Goal: Task Accomplishment & Management: Use online tool/utility

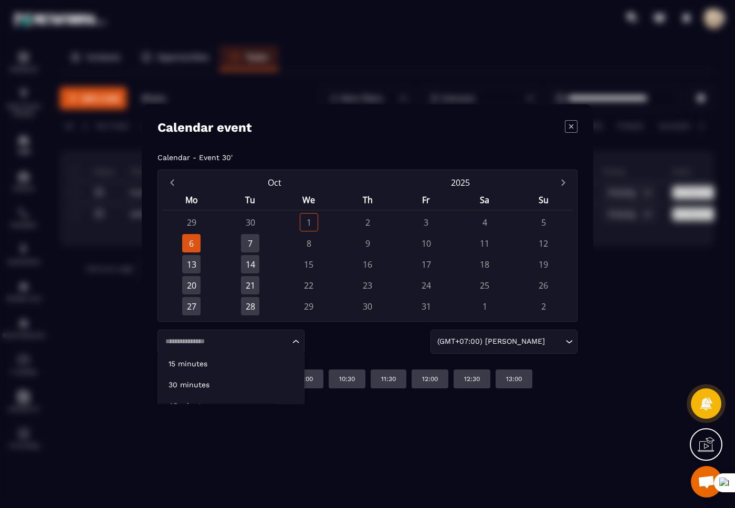
click at [189, 341] on input "Search for option" at bounding box center [226, 341] width 128 height 11
click at [189, 360] on p "15 minutes" at bounding box center [231, 364] width 125 height 11
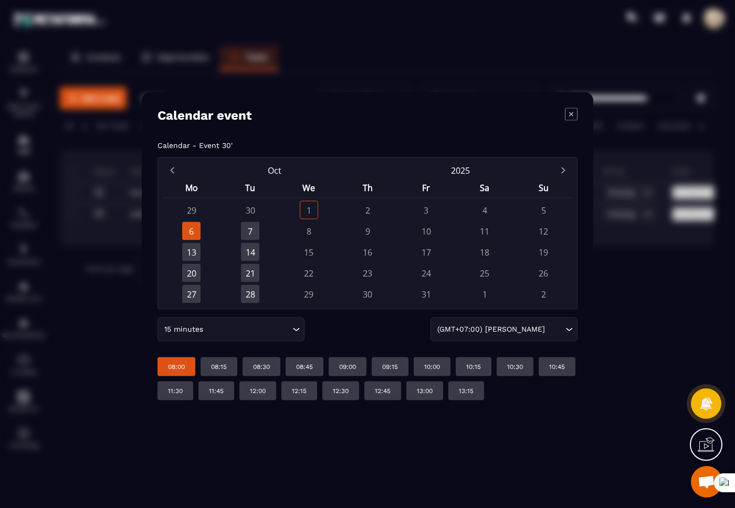
click at [175, 363] on p "08:00" at bounding box center [176, 367] width 17 height 8
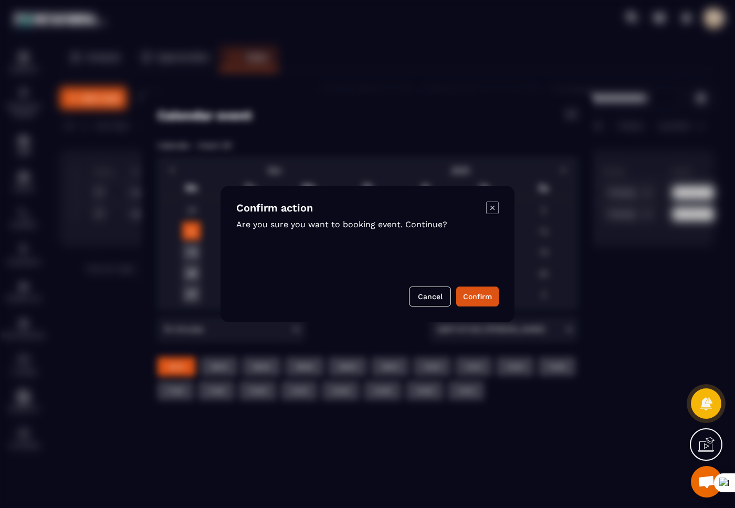
click at [491, 205] on icon "Modal window" at bounding box center [492, 208] width 13 height 13
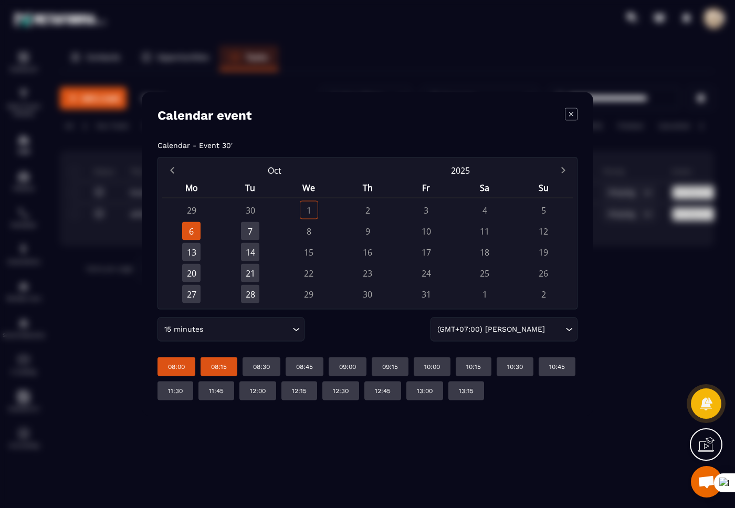
click at [227, 367] on p "08:15" at bounding box center [219, 367] width 16 height 8
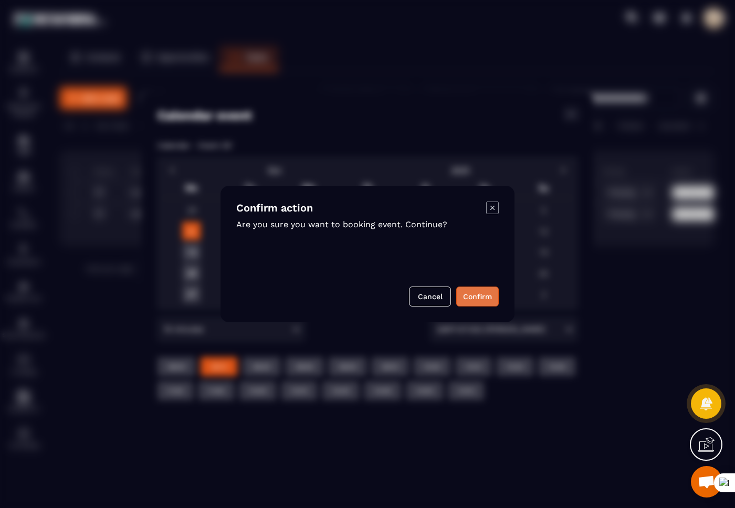
click at [479, 298] on button "Confirm" at bounding box center [477, 297] width 43 height 20
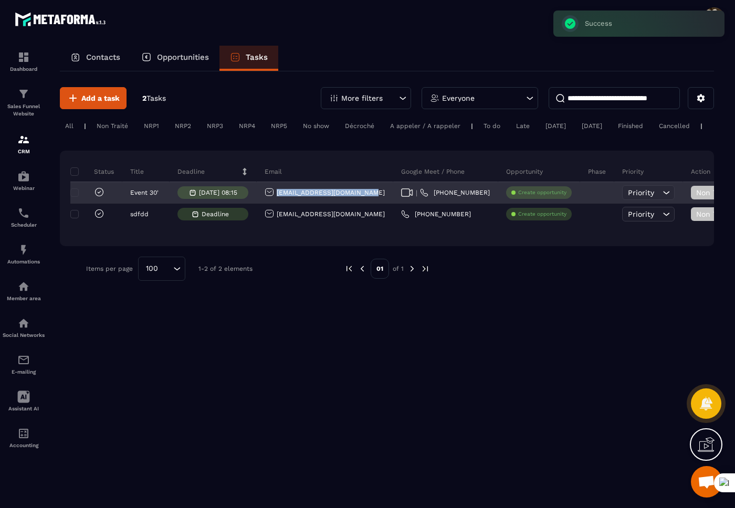
drag, startPoint x: 366, startPoint y: 194, endPoint x: 277, endPoint y: 193, distance: 88.7
click at [277, 193] on div "[EMAIL_ADDRESS][DOMAIN_NAME]" at bounding box center [325, 193] width 137 height 21
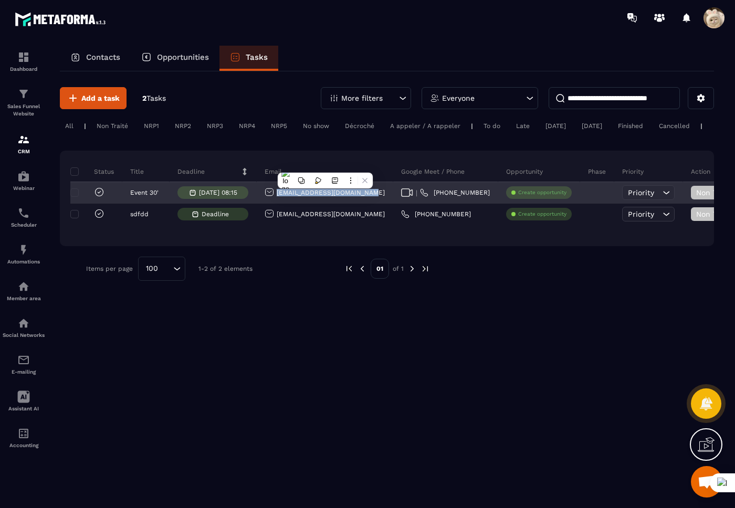
copy p "[EMAIL_ADDRESS][DOMAIN_NAME]"
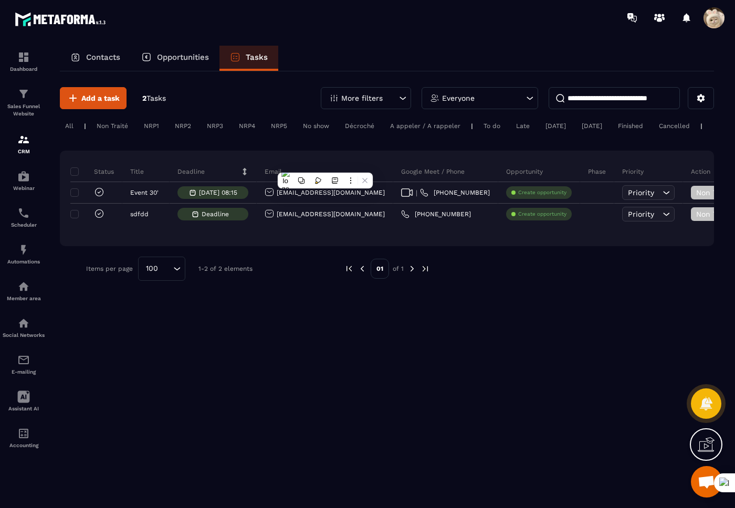
click at [246, 96] on div "Add a task 2 Tasks More filters Everyone" at bounding box center [387, 98] width 654 height 22
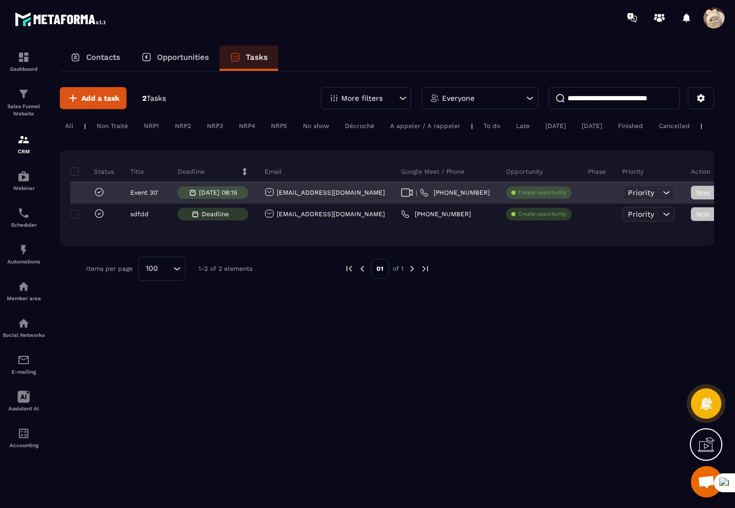
click at [227, 195] on p "[DATE] 08:15" at bounding box center [218, 192] width 38 height 7
